Goal: Task Accomplishment & Management: Use online tool/utility

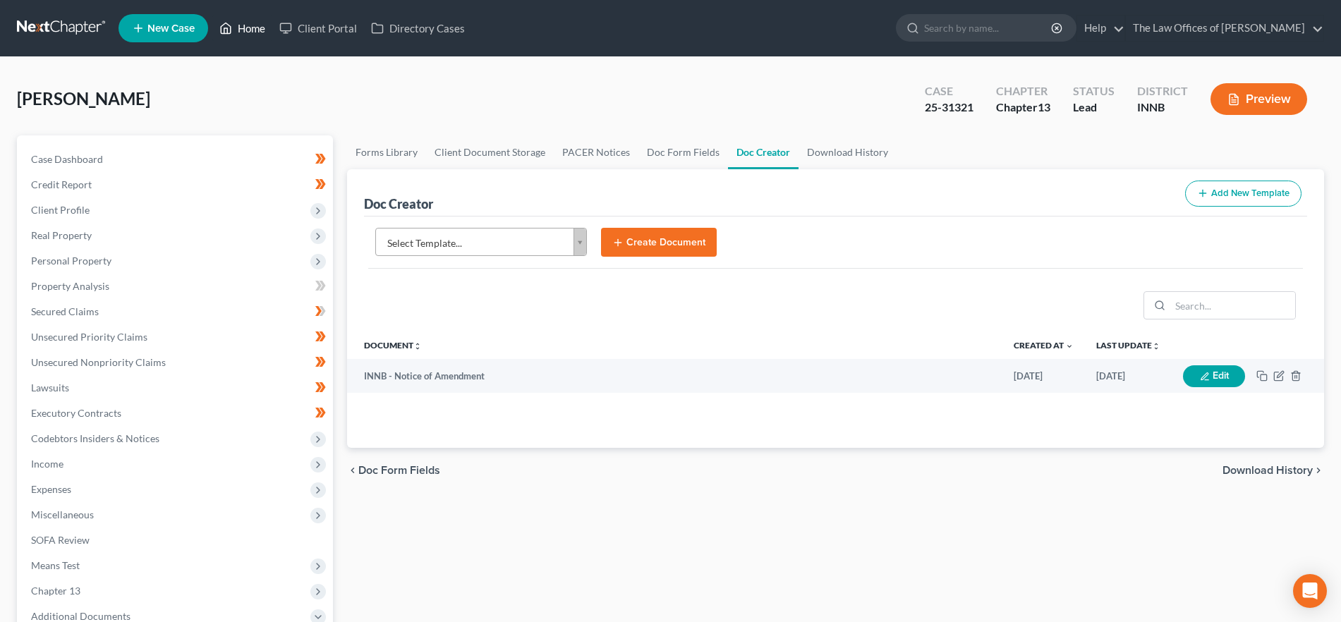
drag, startPoint x: 244, startPoint y: 25, endPoint x: 416, endPoint y: 68, distance: 176.6
click at [244, 25] on link "Home" at bounding box center [242, 28] width 60 height 25
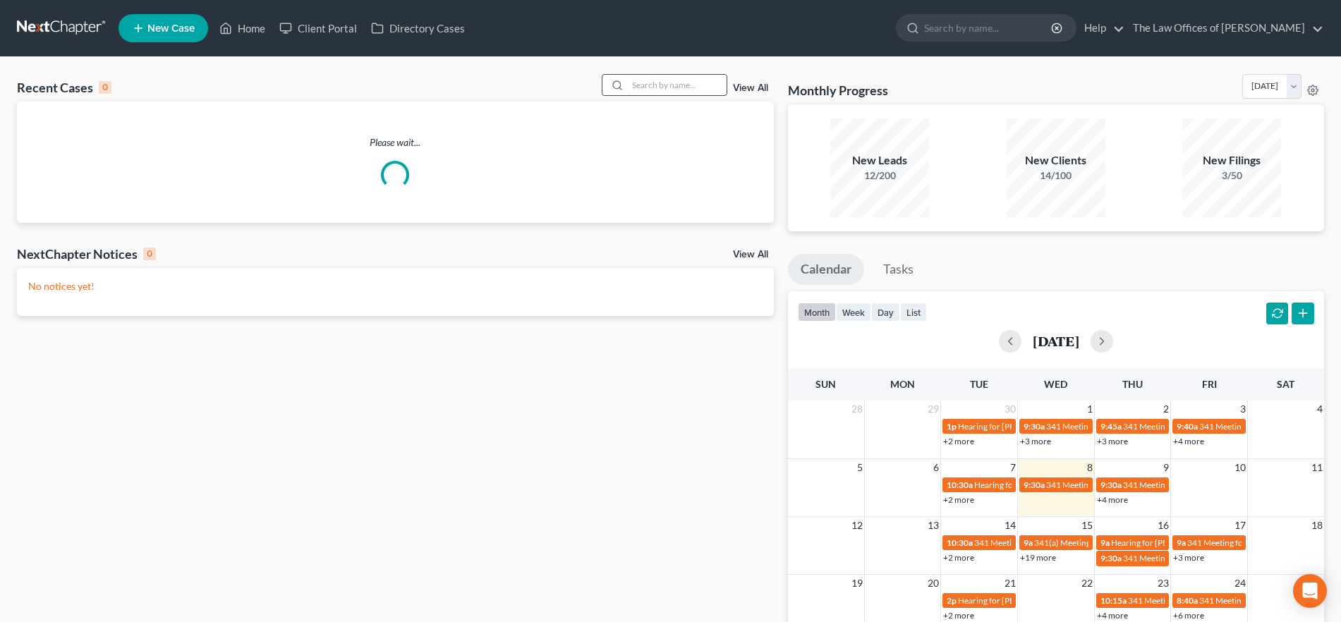
click at [658, 83] on input "search" at bounding box center [677, 85] width 99 height 20
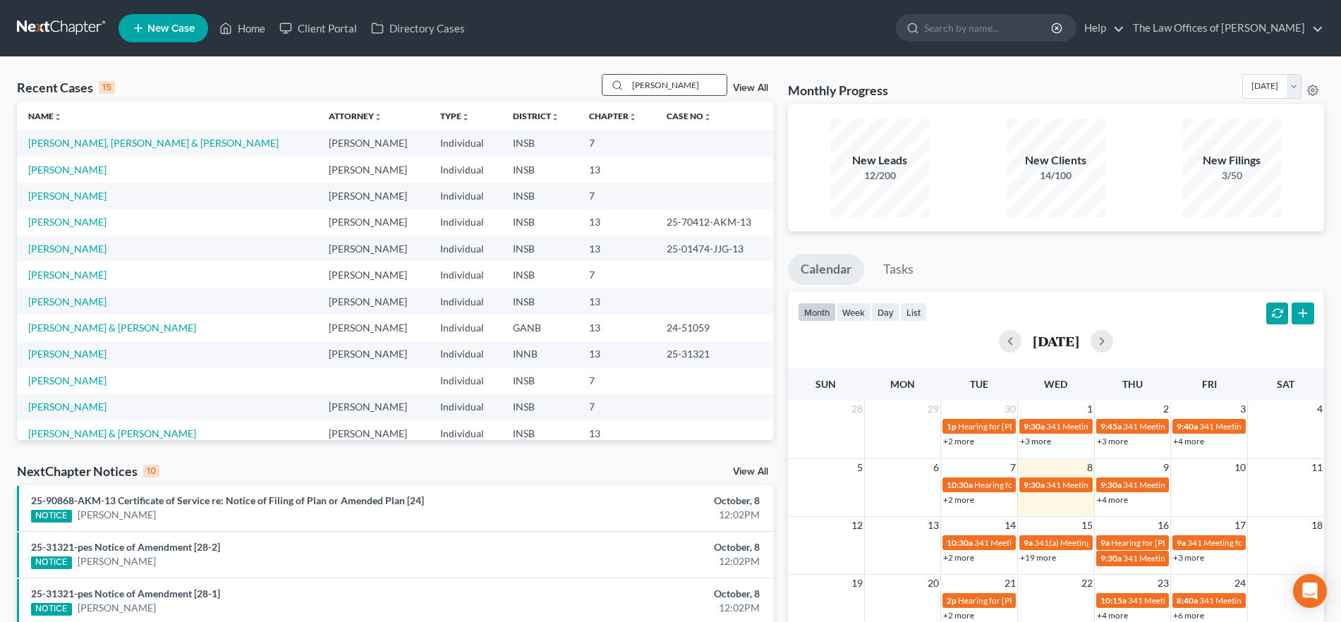
type input "[PERSON_NAME]"
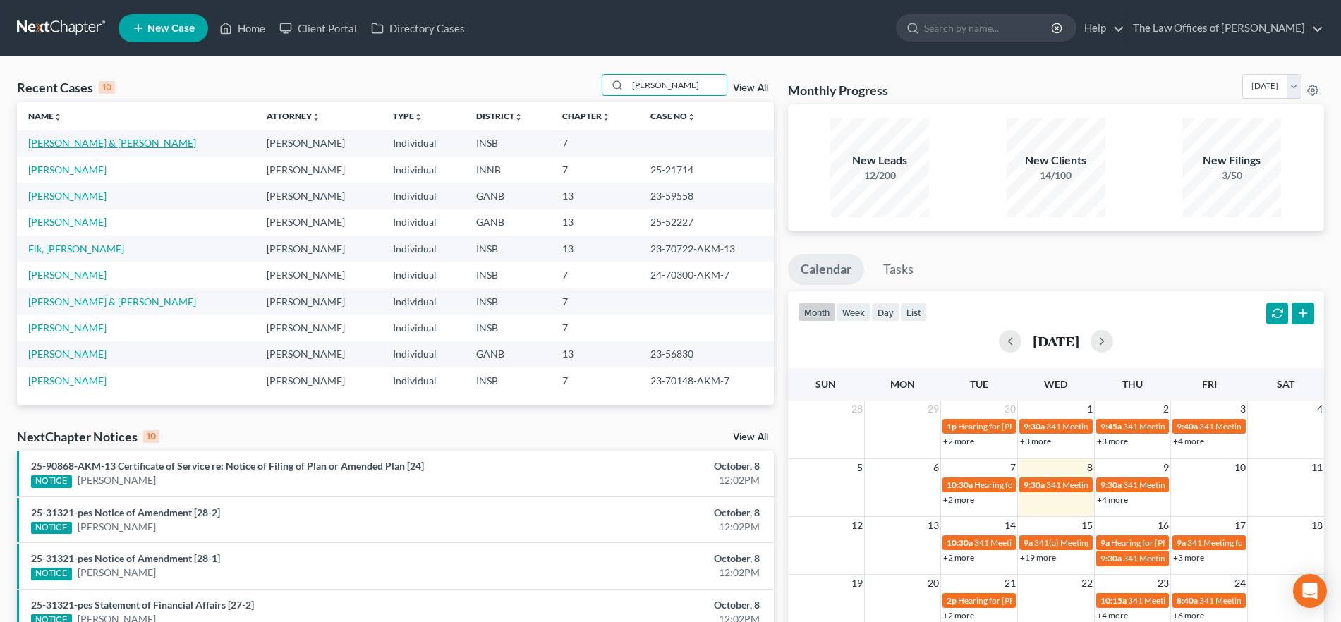
click at [111, 138] on link "[PERSON_NAME] & [PERSON_NAME]" at bounding box center [112, 143] width 168 height 12
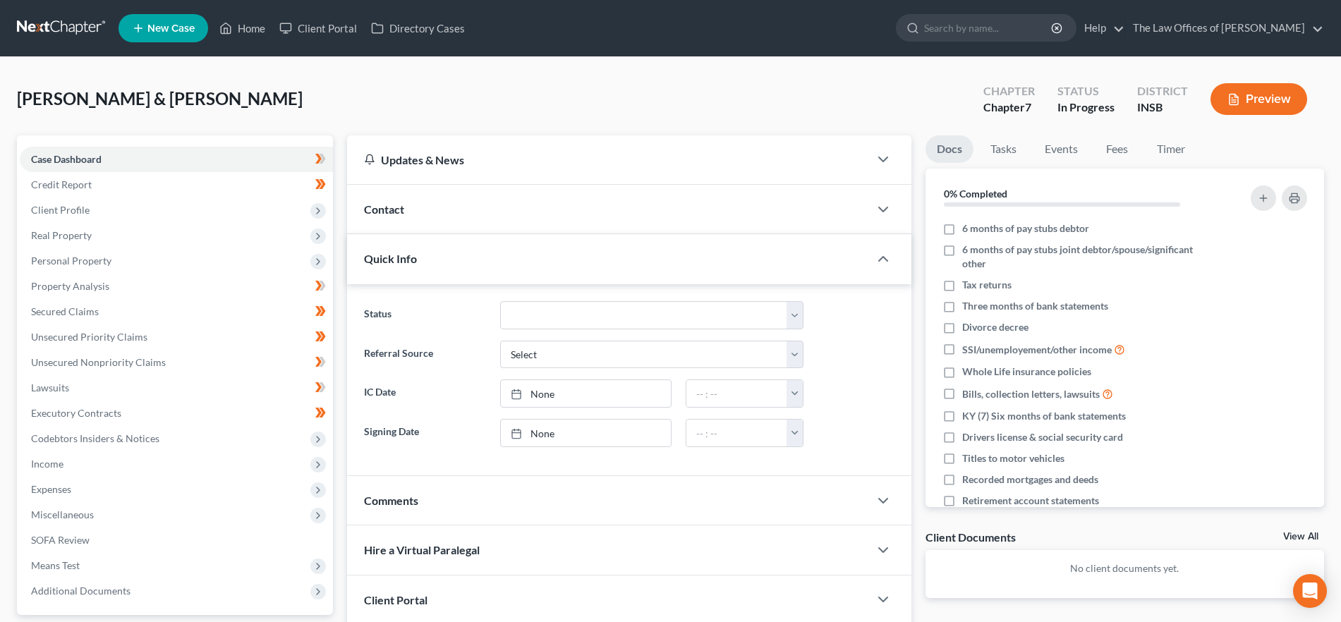
click at [1244, 90] on button "Preview" at bounding box center [1259, 99] width 97 height 32
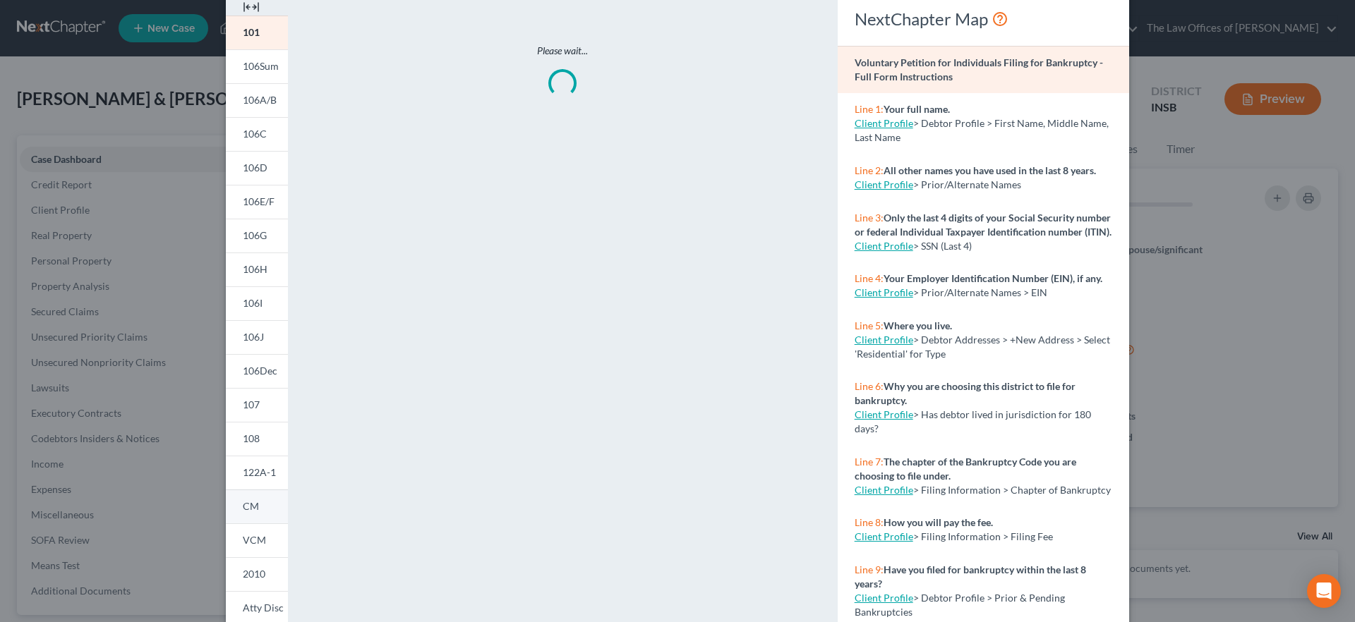
scroll to position [160, 0]
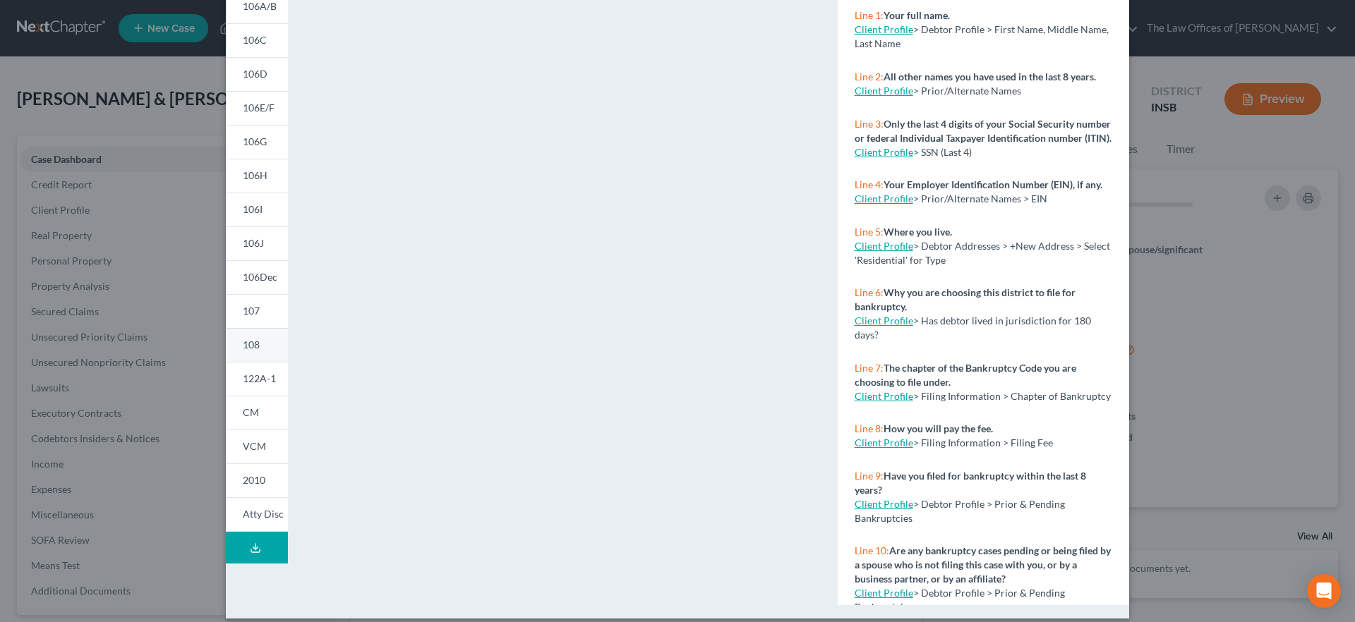
click at [259, 337] on link "108" at bounding box center [257, 345] width 62 height 34
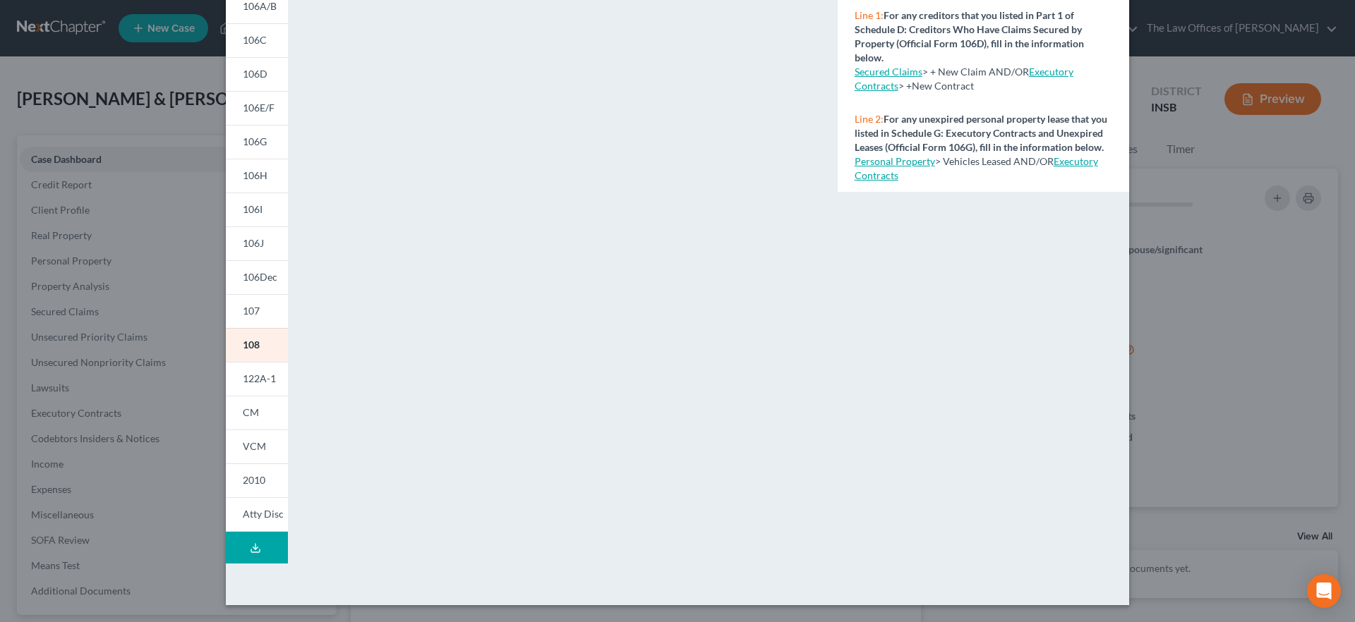
drag, startPoint x: 258, startPoint y: 304, endPoint x: 578, endPoint y: 349, distance: 323.4
click at [257, 303] on link "107" at bounding box center [257, 311] width 62 height 34
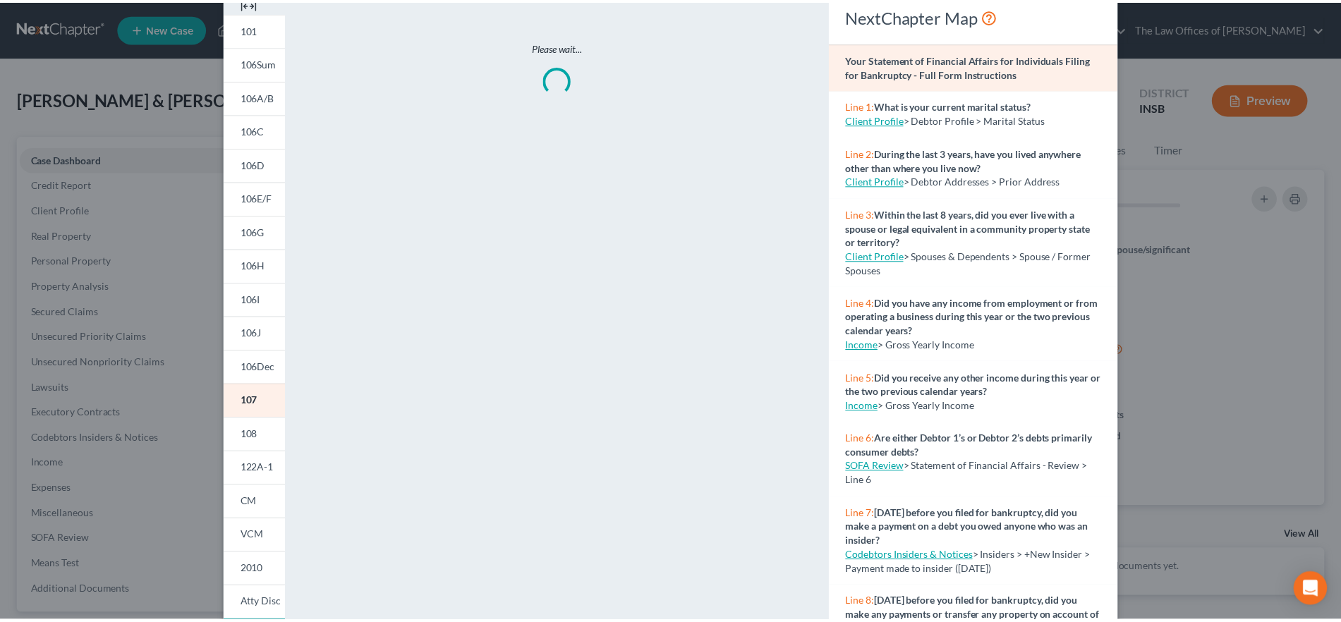
scroll to position [0, 0]
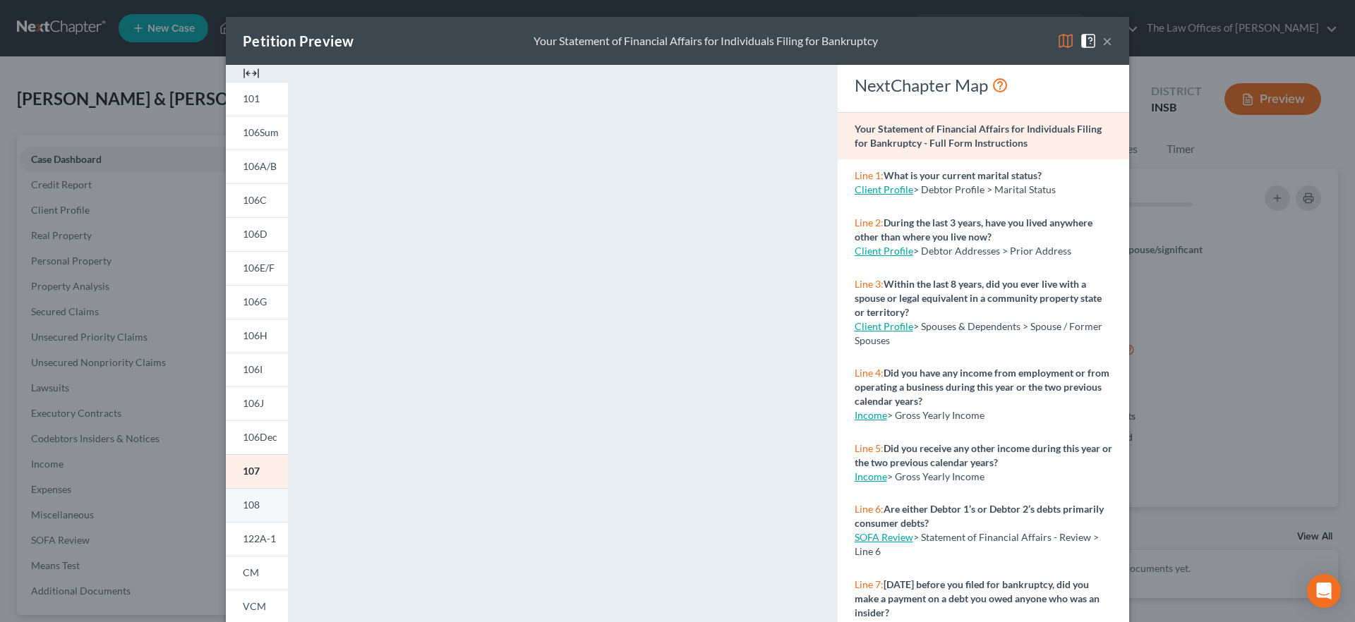
click at [257, 497] on link "108" at bounding box center [257, 505] width 62 height 34
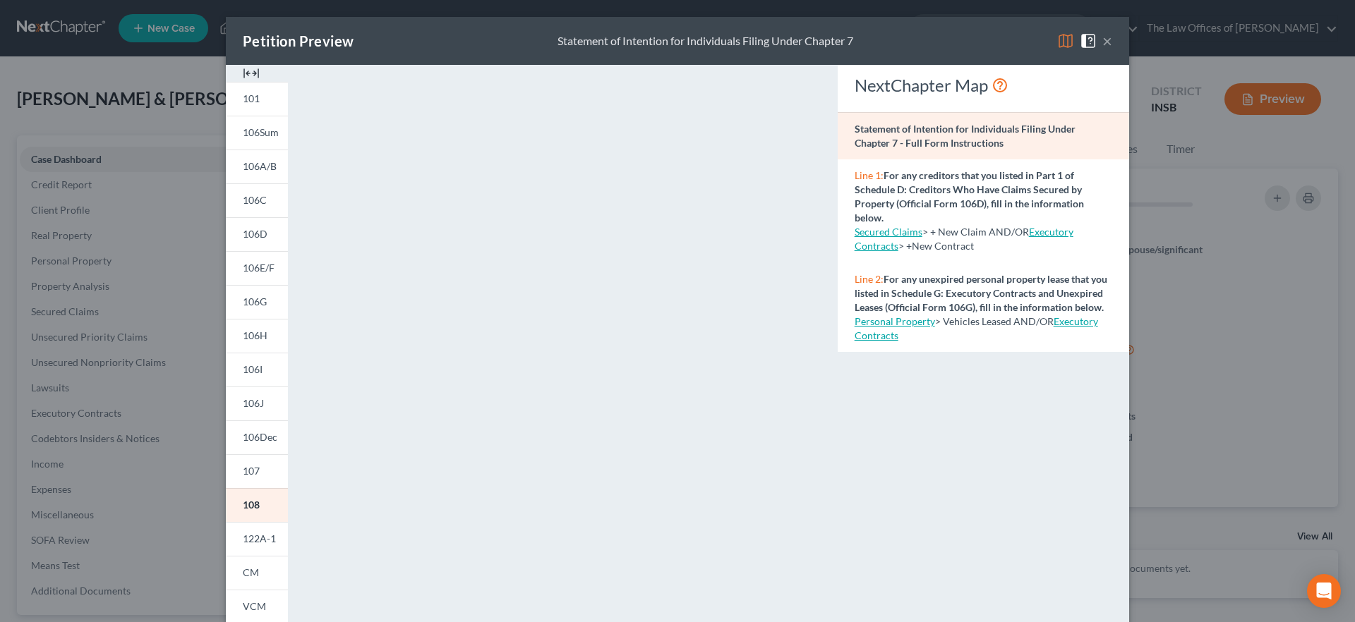
click at [1102, 40] on button "×" at bounding box center [1107, 40] width 10 height 17
